Goal: Transaction & Acquisition: Purchase product/service

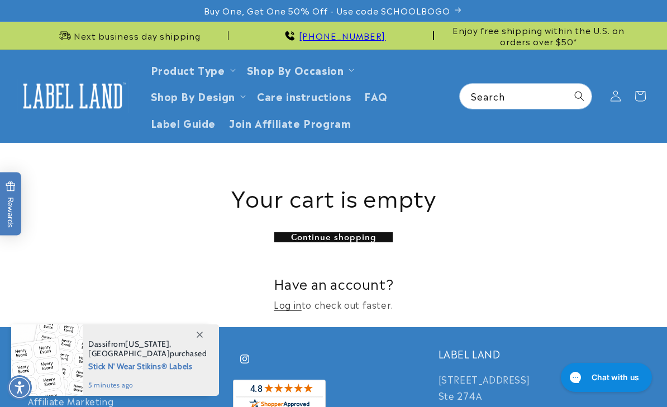
click at [612, 96] on icon at bounding box center [615, 95] width 11 height 11
click at [291, 309] on link "Log in" at bounding box center [288, 305] width 28 height 16
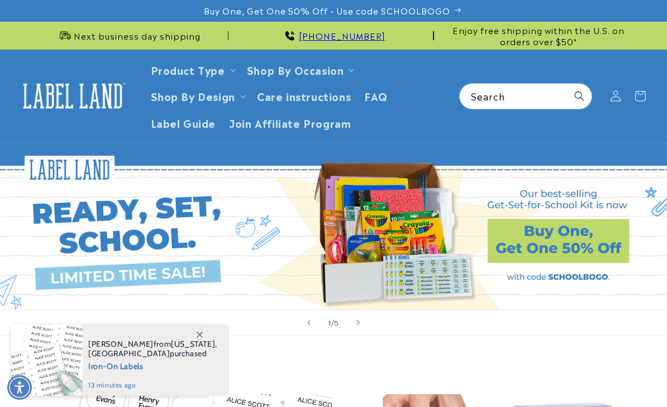
scroll to position [7, 0]
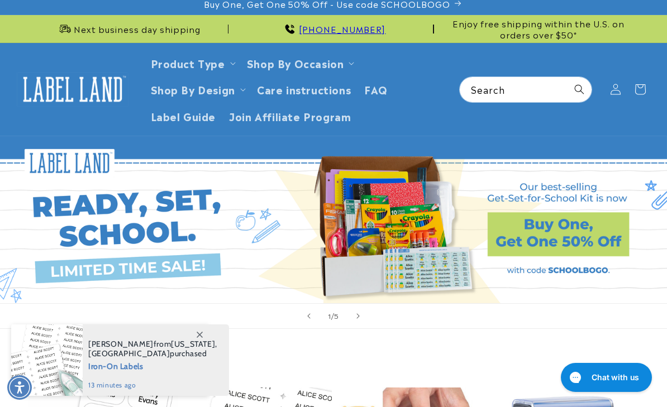
click at [618, 92] on icon at bounding box center [615, 89] width 11 height 11
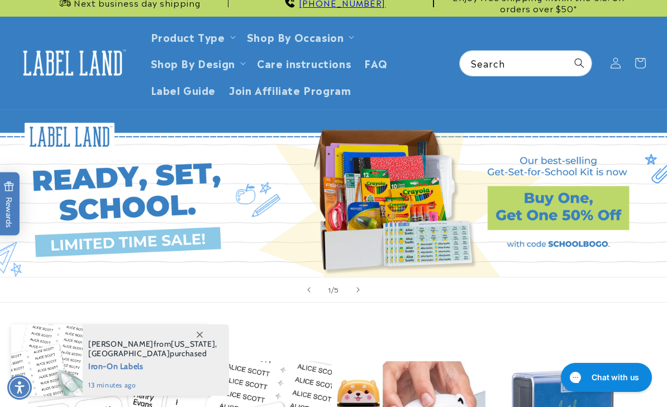
scroll to position [41, 0]
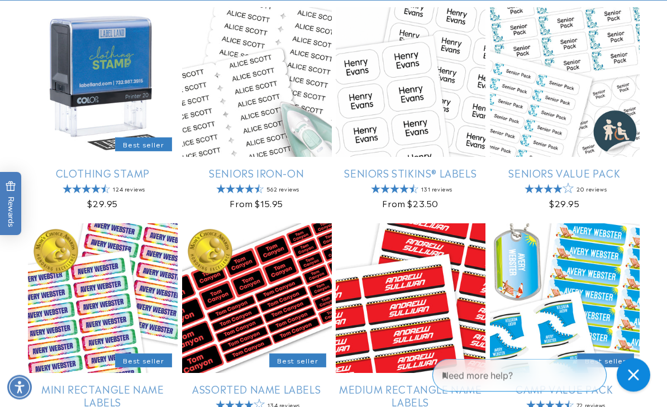
scroll to position [471, 0]
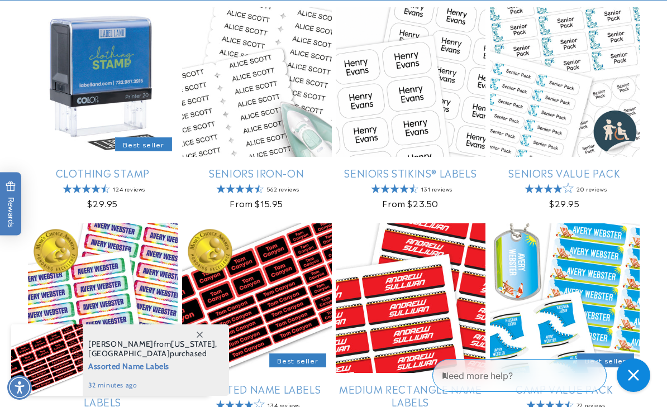
click at [604, 169] on link "Seniors Value Pack" at bounding box center [565, 172] width 150 height 13
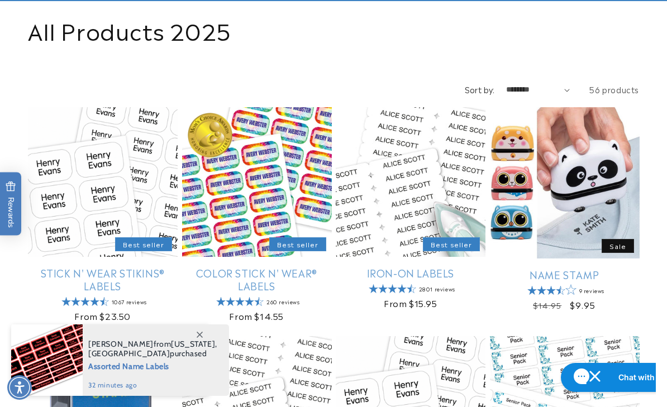
scroll to position [505, 0]
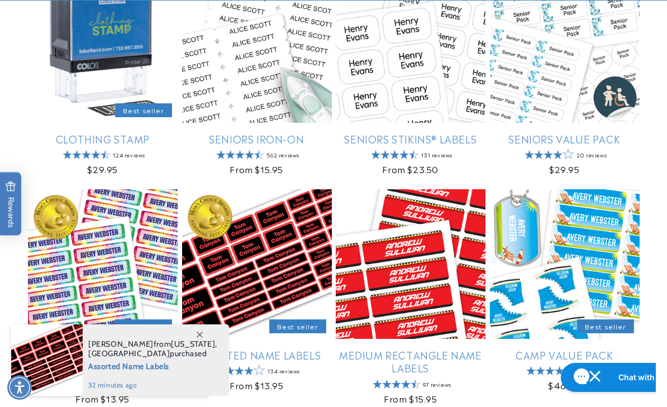
click at [275, 139] on link "Seniors Iron-On" at bounding box center [257, 138] width 150 height 13
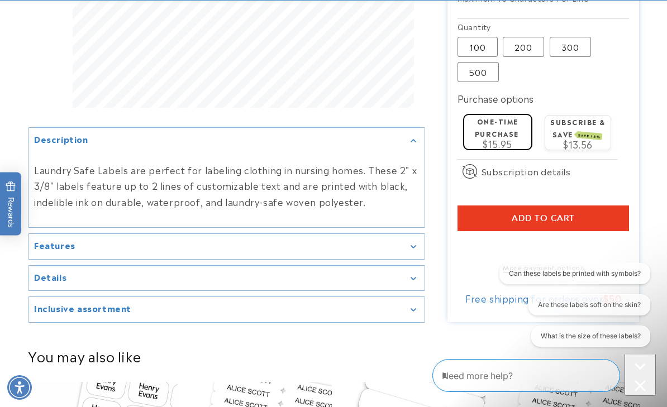
click at [305, 251] on div "Features" at bounding box center [226, 246] width 385 height 8
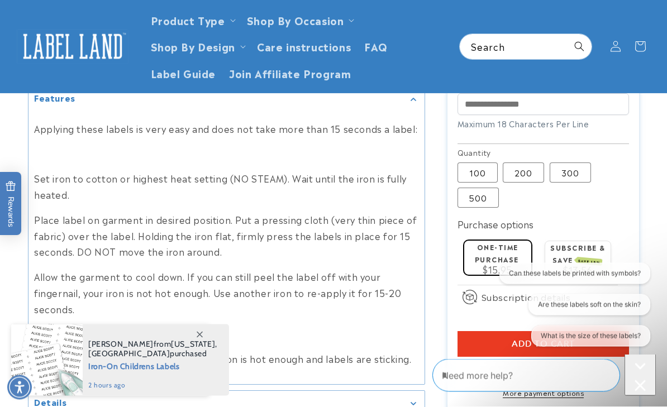
scroll to position [505, 0]
click at [526, 163] on label "200 Variant sold out or unavailable" at bounding box center [523, 173] width 41 height 20
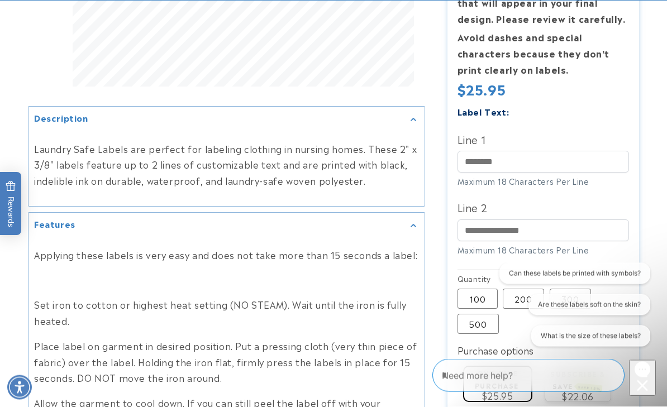
scroll to position [379, 0]
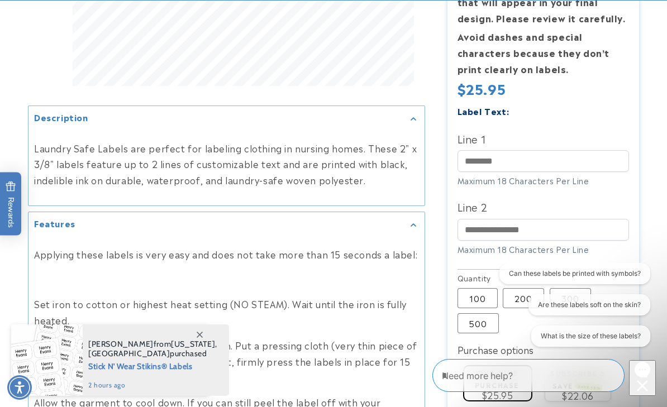
click at [479, 288] on label "100 Variant sold out or unavailable" at bounding box center [478, 298] width 40 height 20
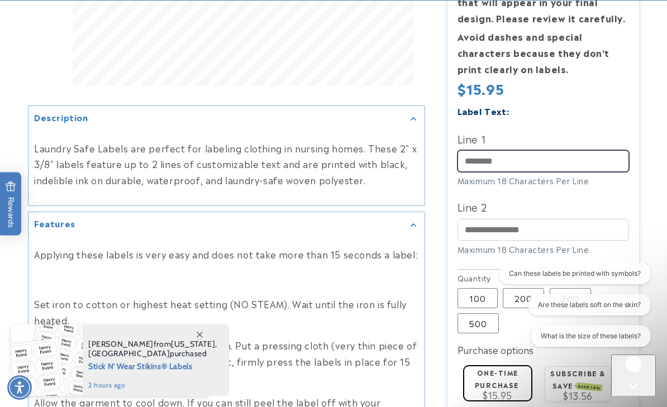
click at [552, 150] on input "Line 1" at bounding box center [544, 161] width 172 height 22
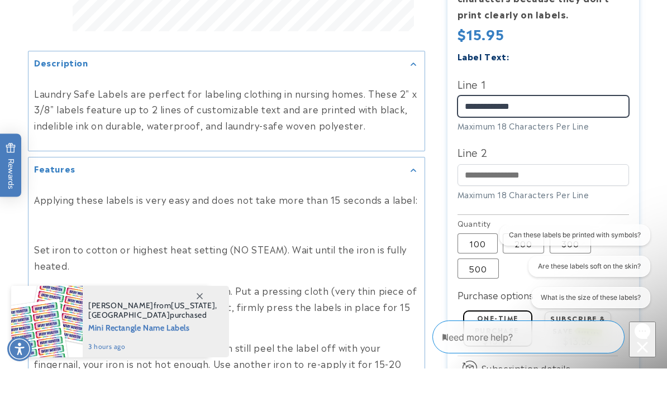
scroll to position [417, 0]
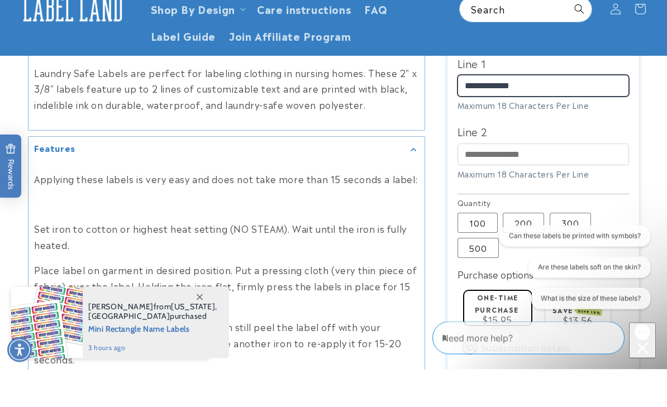
type input "**********"
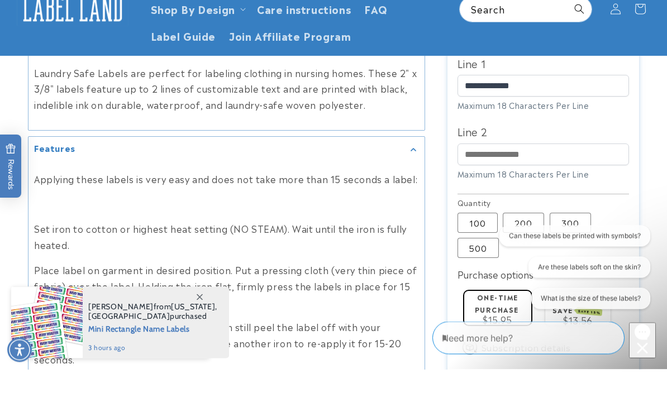
click at [521, 251] on label "200 Variant sold out or unavailable" at bounding box center [523, 261] width 41 height 20
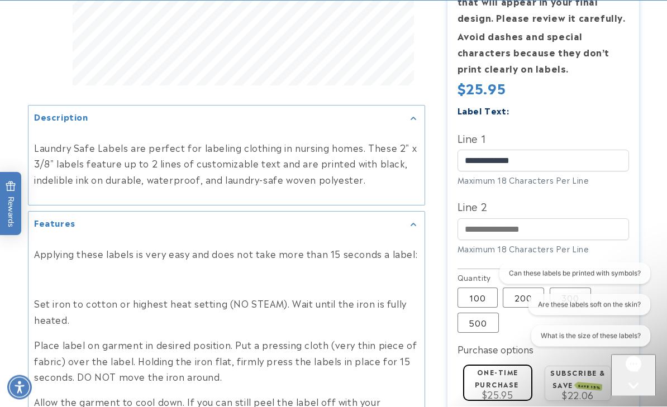
scroll to position [380, 0]
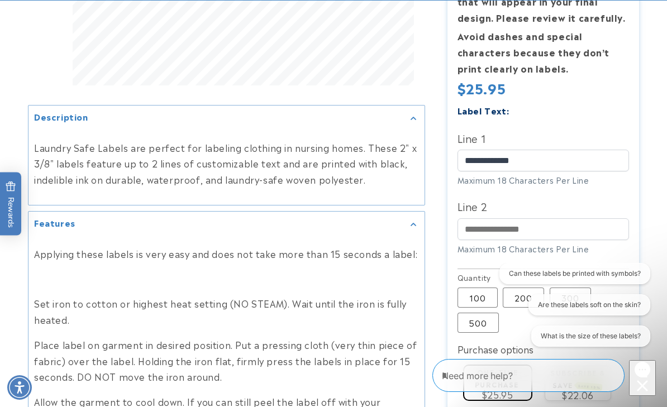
click at [474, 288] on label "100 Variant sold out or unavailable" at bounding box center [478, 298] width 40 height 20
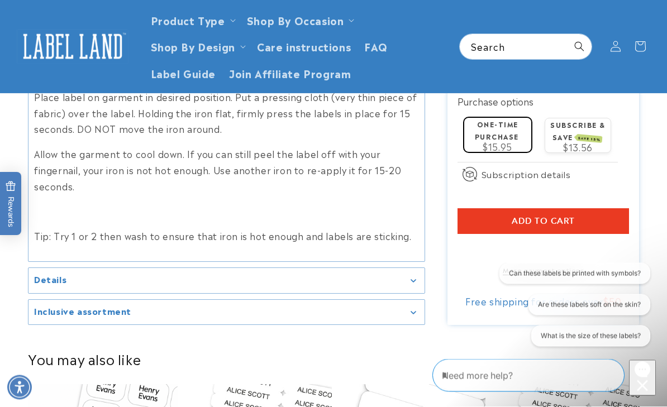
click at [593, 209] on button "Add to cart" at bounding box center [544, 222] width 172 height 26
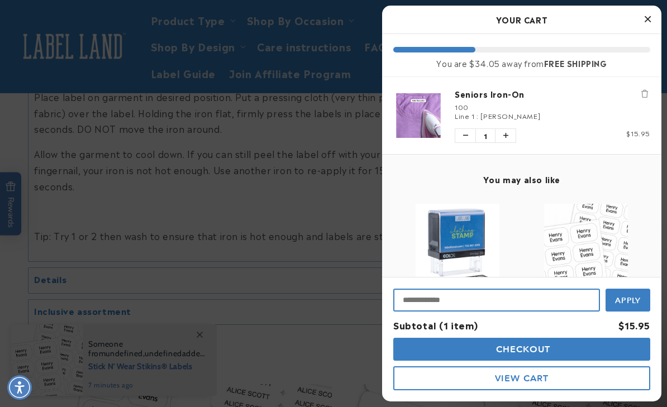
click at [508, 312] on input "Input Discount" at bounding box center [496, 300] width 207 height 23
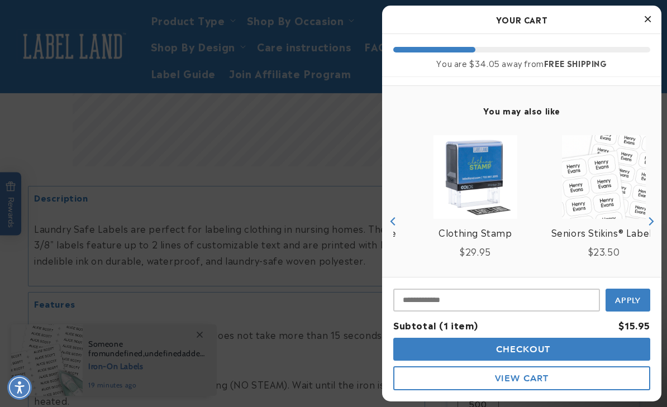
scroll to position [64, 0]
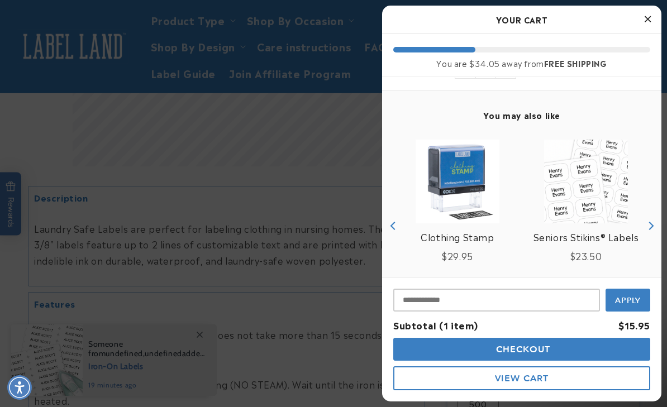
click at [469, 174] on img "product" at bounding box center [458, 182] width 84 height 84
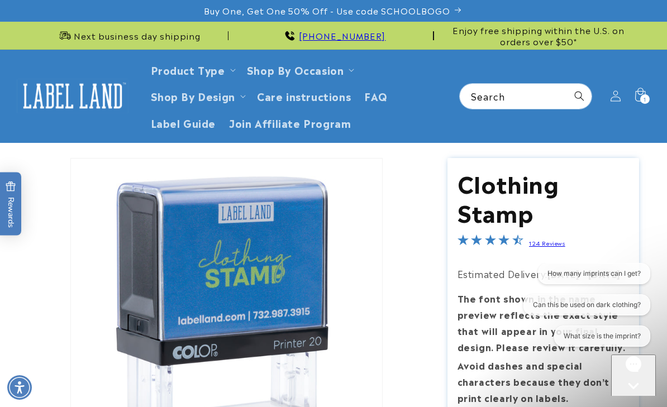
click at [639, 97] on icon at bounding box center [640, 96] width 25 height 25
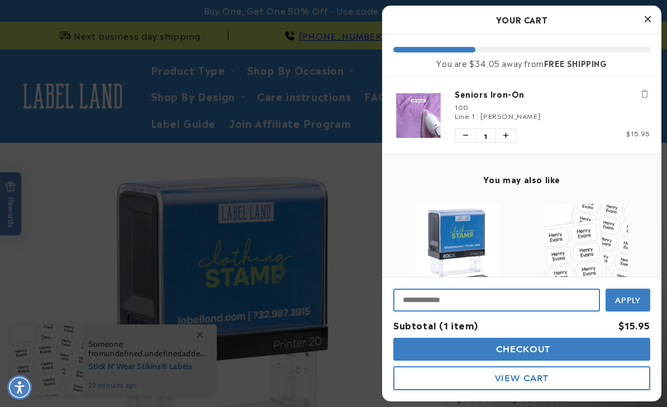
click at [470, 304] on input "Input Discount" at bounding box center [496, 300] width 207 height 23
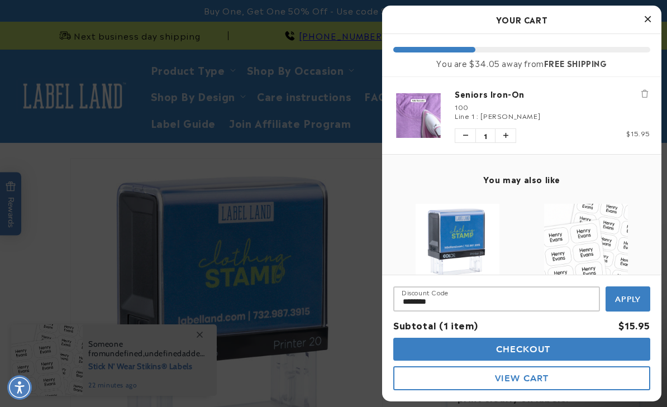
click at [628, 297] on span "Apply" at bounding box center [628, 299] width 26 height 10
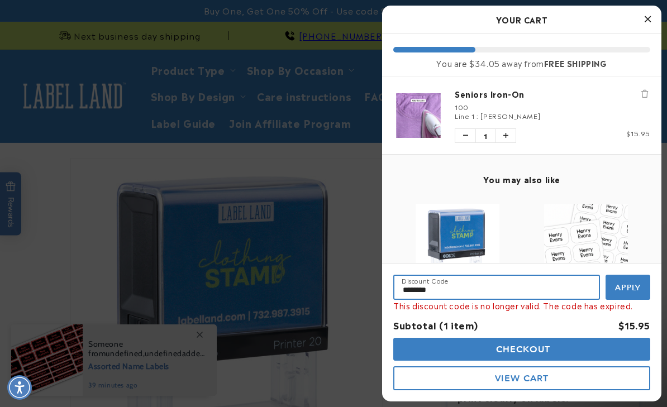
click at [490, 283] on input "********" at bounding box center [496, 287] width 207 height 25
type input "*"
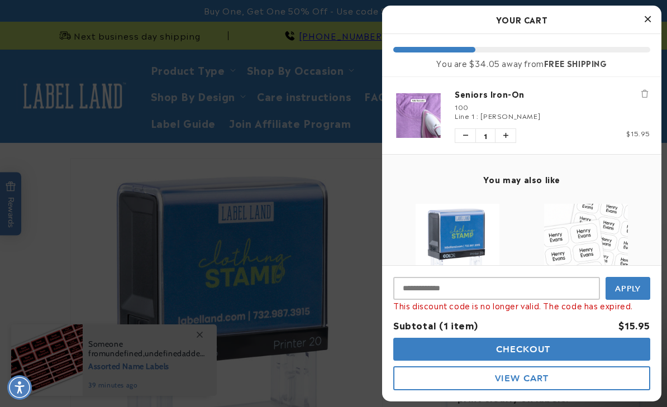
click at [578, 343] on button "Checkout" at bounding box center [521, 349] width 257 height 23
